Goal: Ask a question

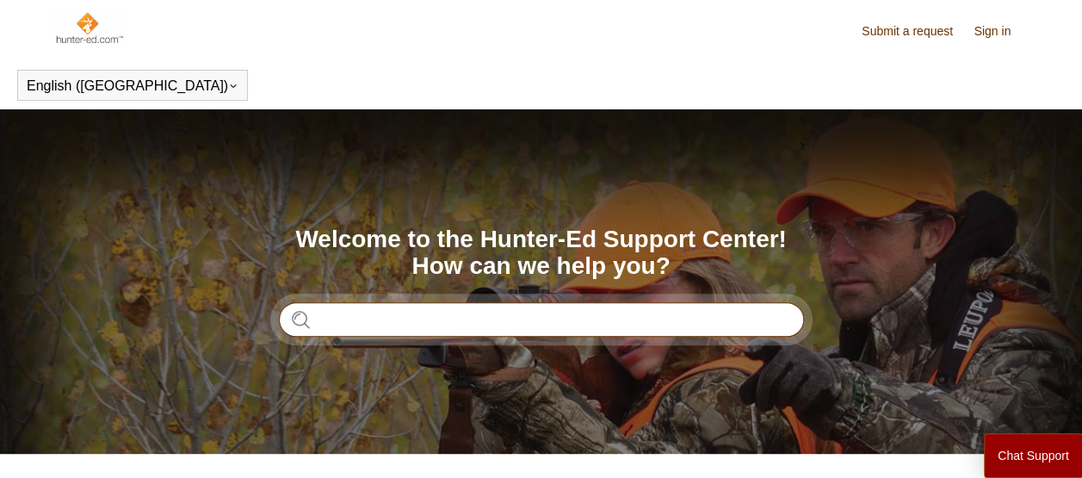
click at [476, 325] on input "Search" at bounding box center [541, 319] width 525 height 34
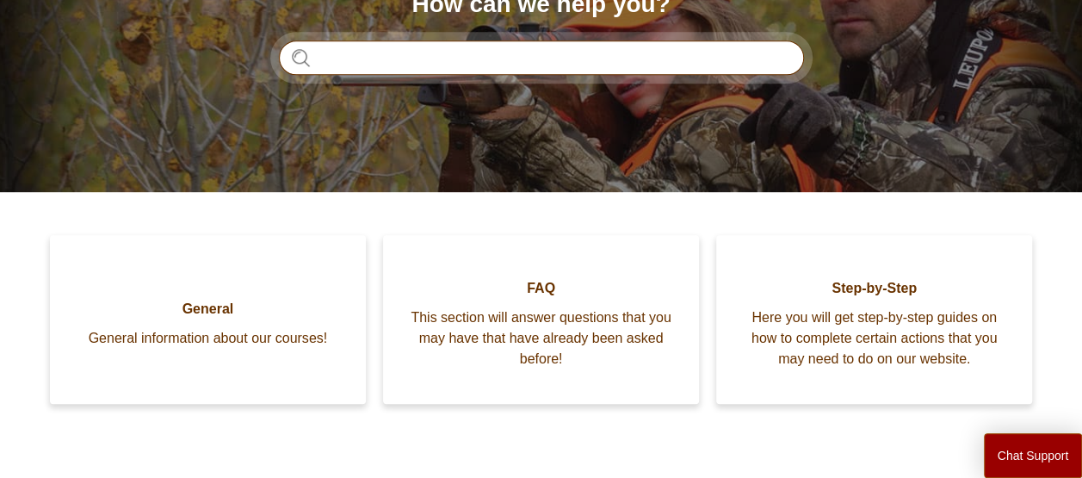
scroll to position [172, 0]
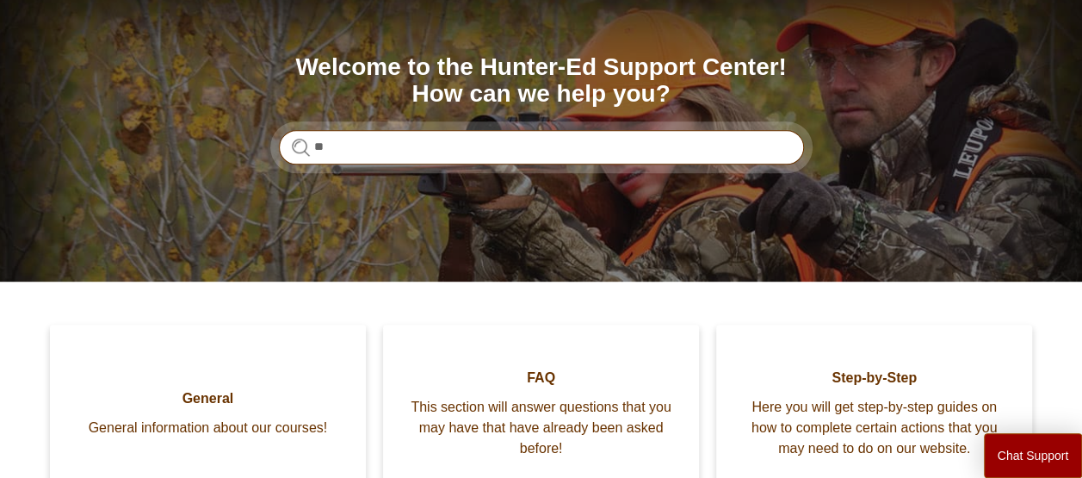
type input "*"
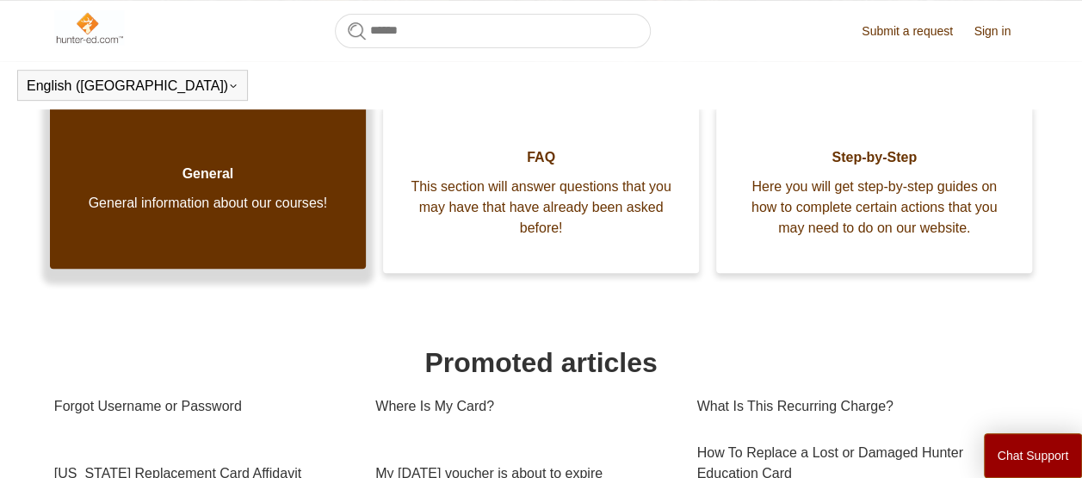
click at [243, 213] on span "General information about our courses!" at bounding box center [208, 203] width 264 height 21
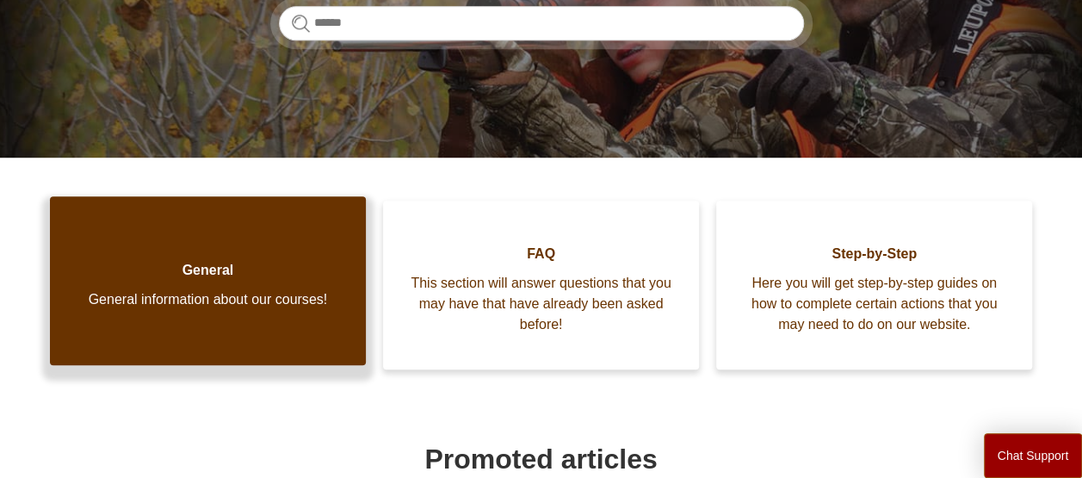
scroll to position [344, 0]
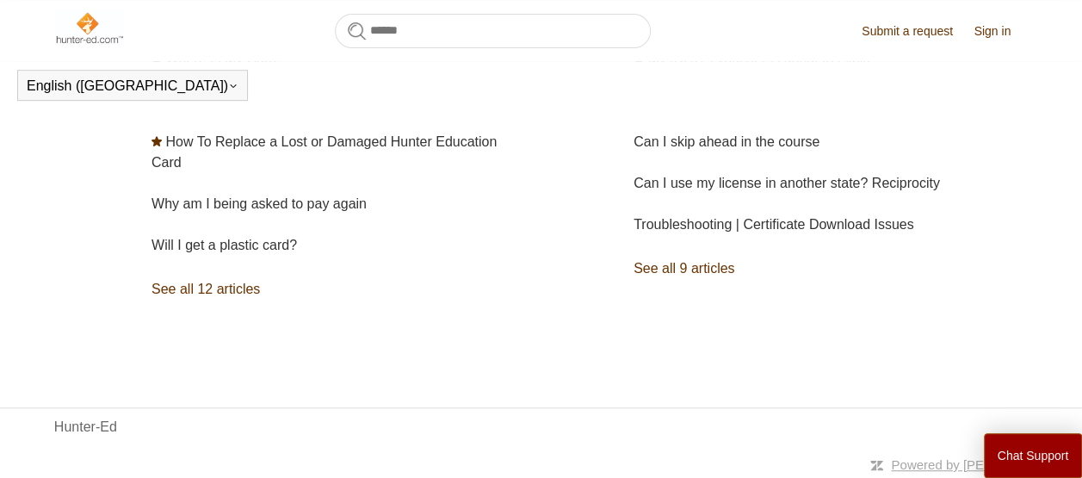
scroll to position [317, 0]
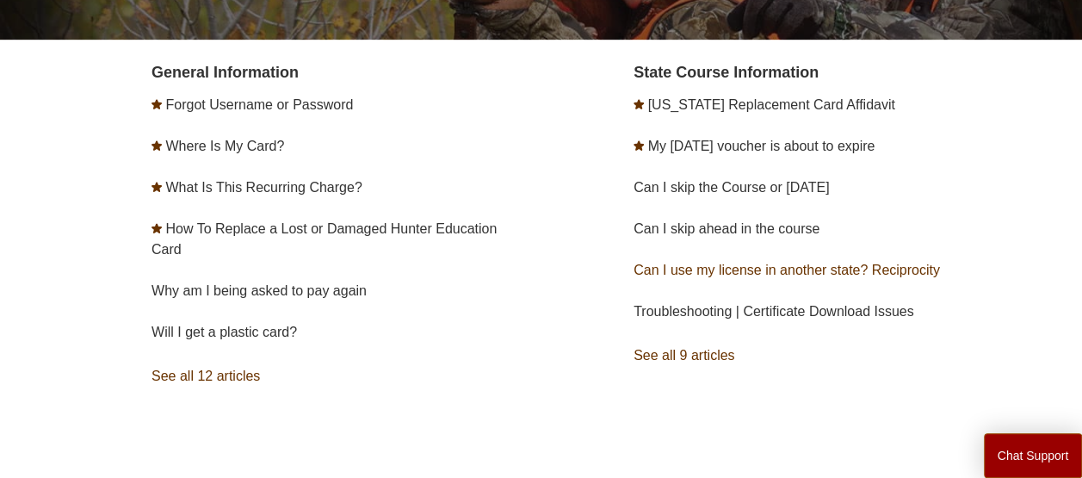
click at [768, 274] on link "Can I use my license in another state? Reciprocity" at bounding box center [786, 269] width 306 height 15
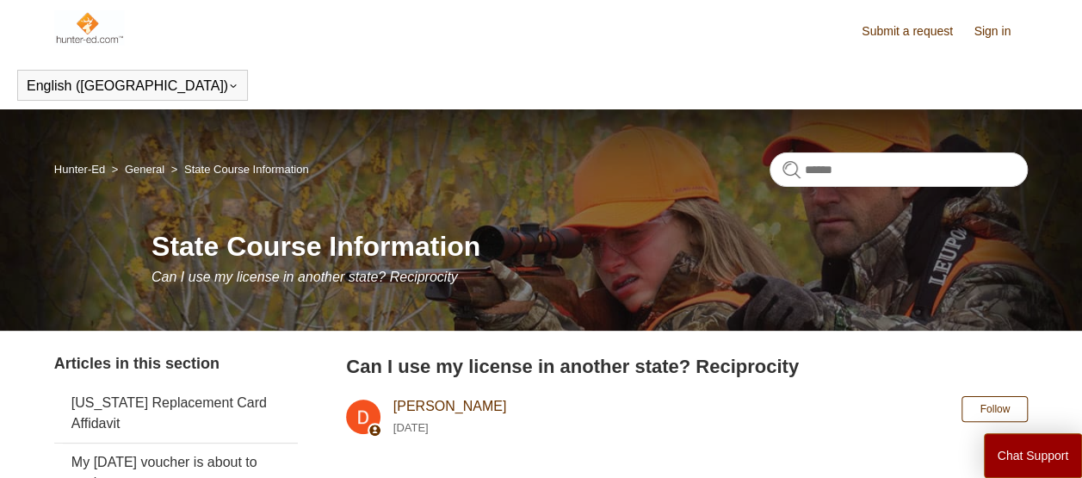
click at [928, 36] on link "Submit a request" at bounding box center [915, 31] width 108 height 18
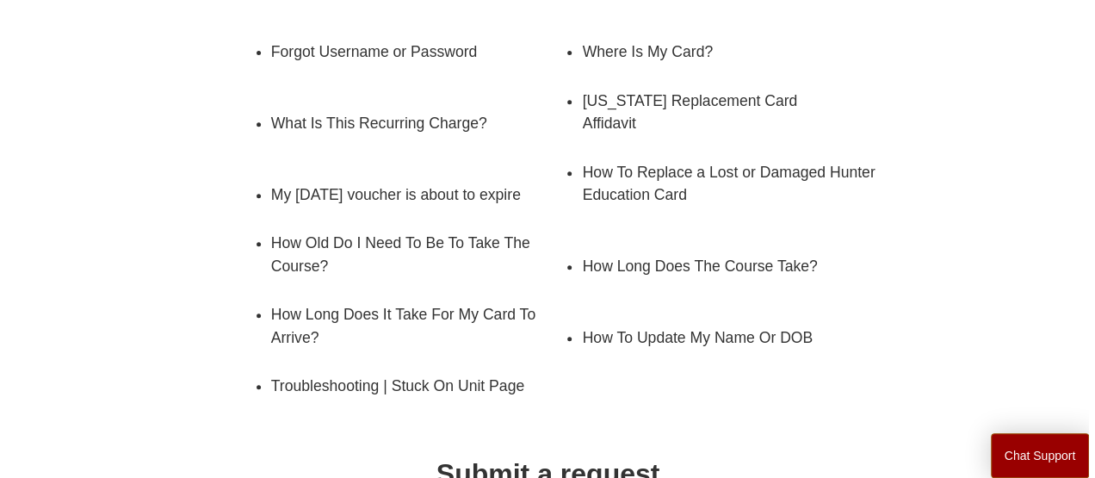
scroll to position [548, 0]
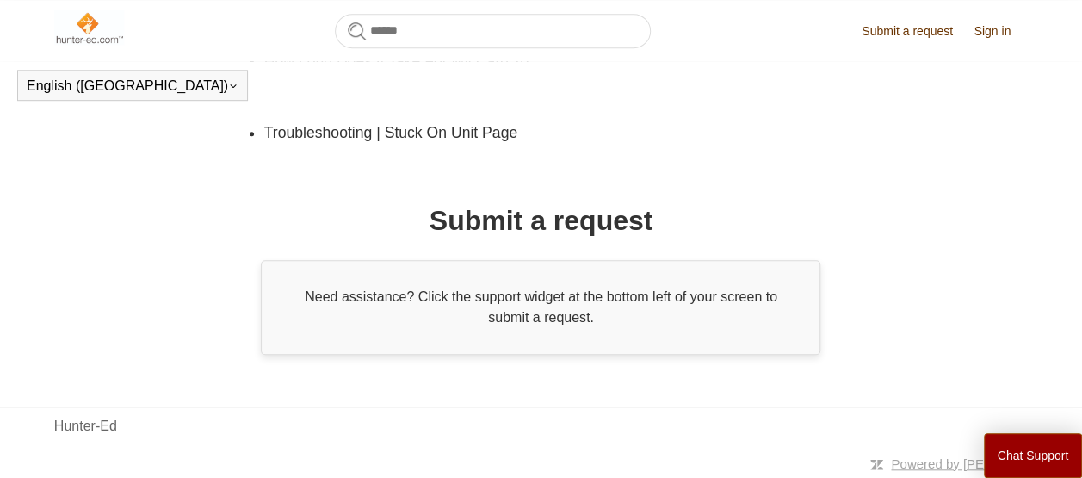
click at [413, 312] on div "Need assistance? Click the support widget at the bottom left of your screen to …" at bounding box center [540, 307] width 559 height 95
click at [1031, 454] on button "Chat Support" at bounding box center [1033, 455] width 99 height 45
